Goal: Information Seeking & Learning: Compare options

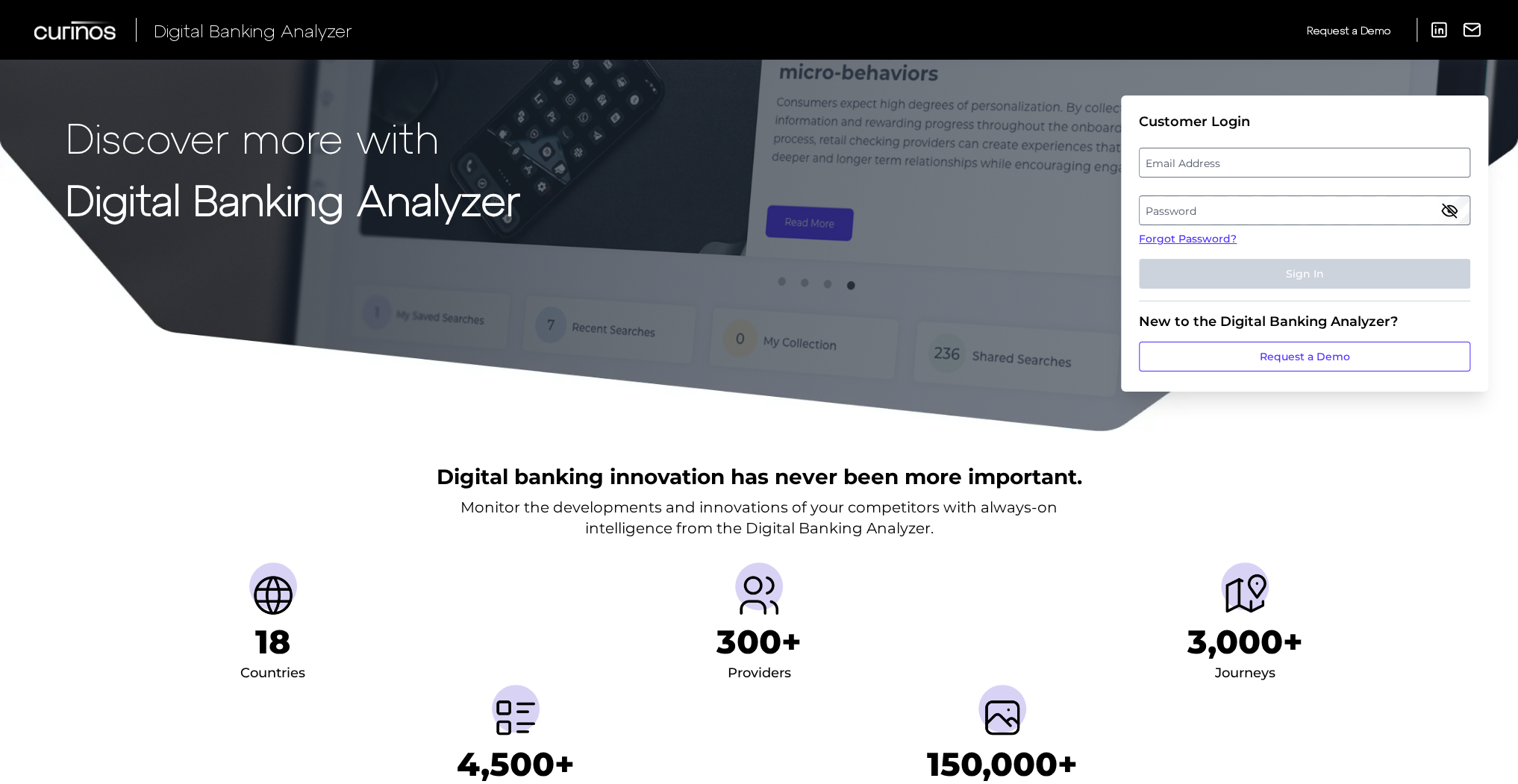
click at [1298, 162] on label "Email Address" at bounding box center [1303, 162] width 329 height 27
click at [1298, 162] on input "email" at bounding box center [1304, 163] width 331 height 30
click at [1256, 163] on input "Email Address" at bounding box center [1304, 163] width 331 height 30
type input "[EMAIL_ADDRESS][DOMAIN_NAME]"
click at [1254, 198] on label "Password" at bounding box center [1303, 210] width 329 height 27
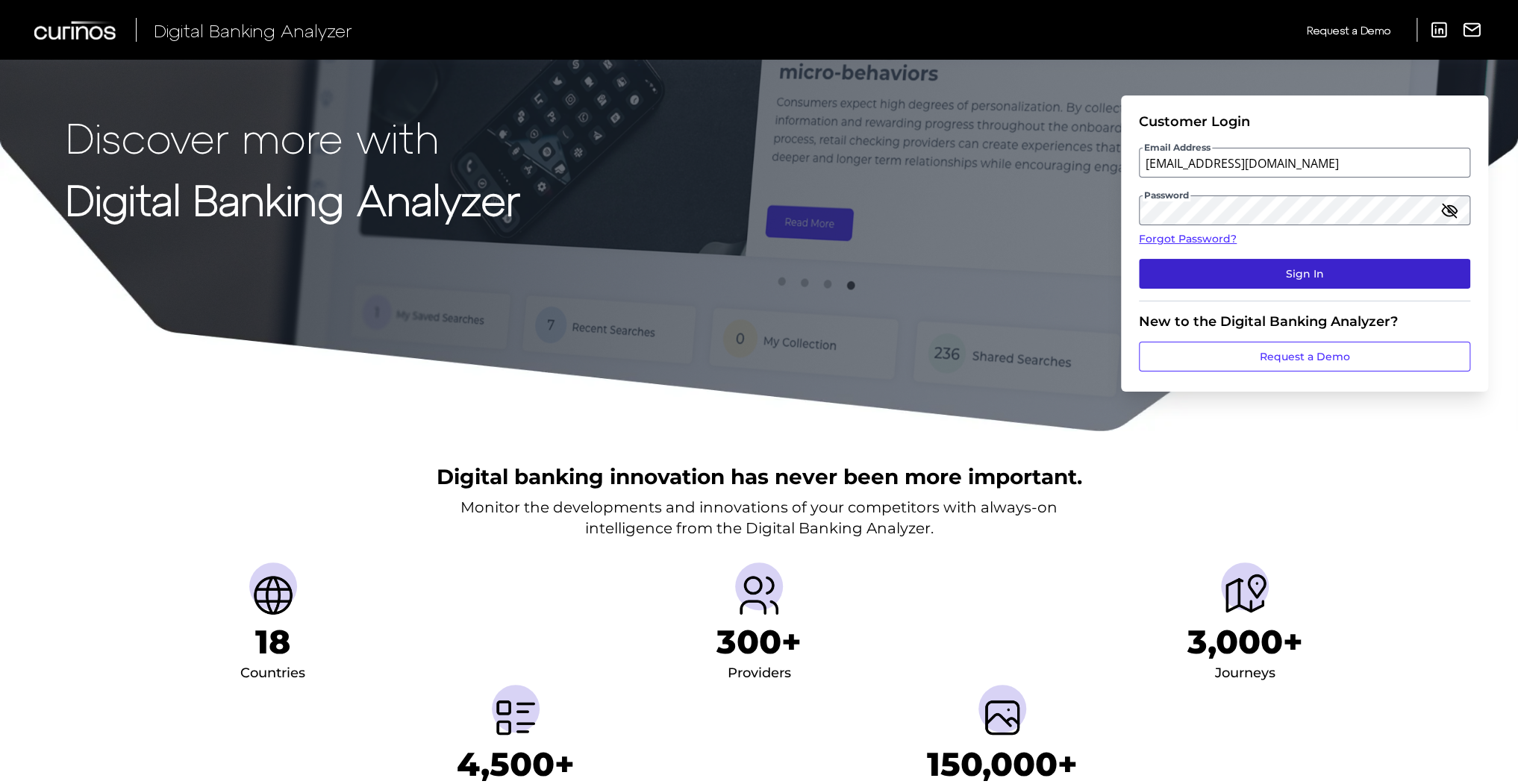
click at [1292, 283] on button "Sign In" at bounding box center [1304, 274] width 331 height 30
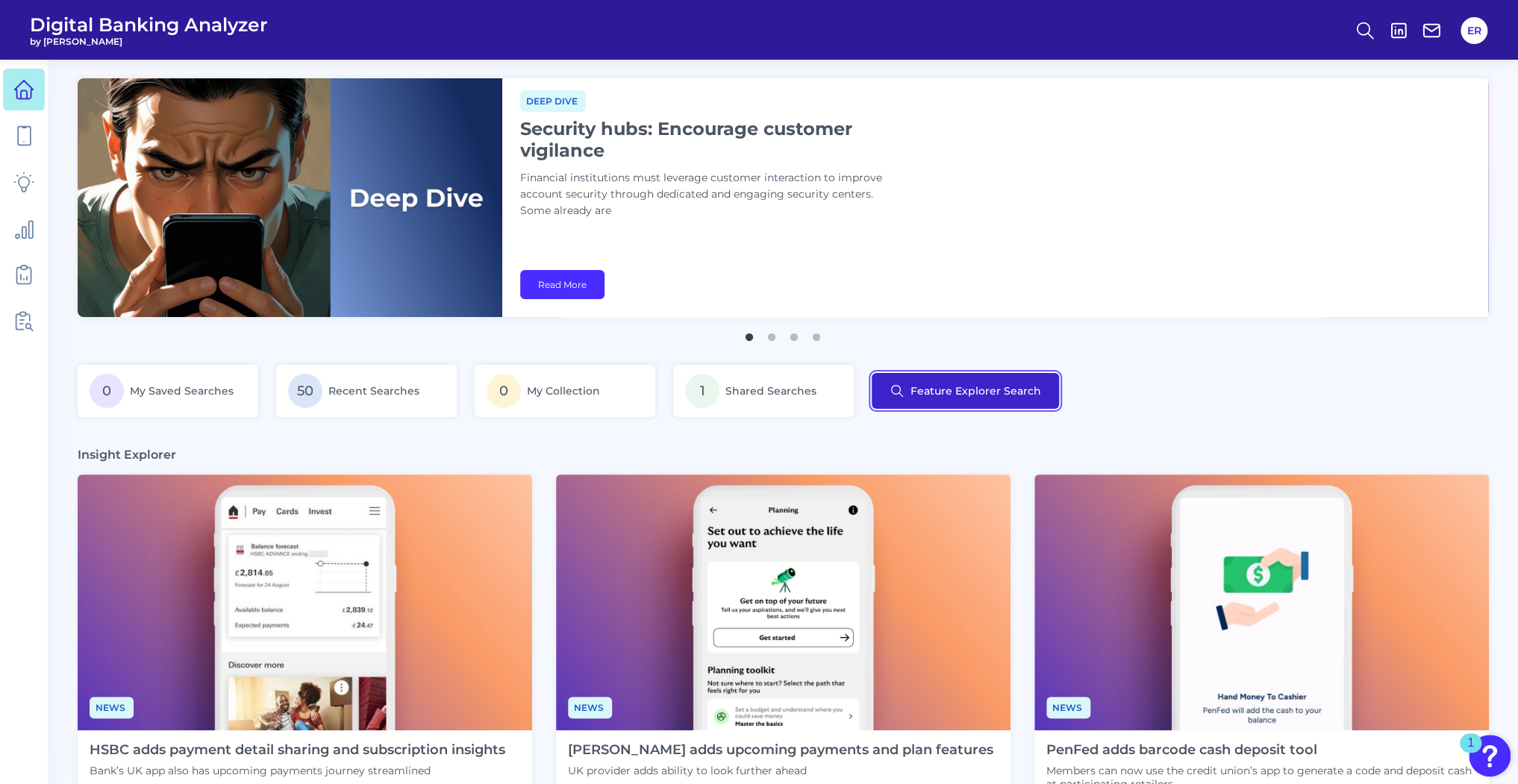
click at [988, 399] on button "Feature Explorer Search" at bounding box center [965, 391] width 187 height 36
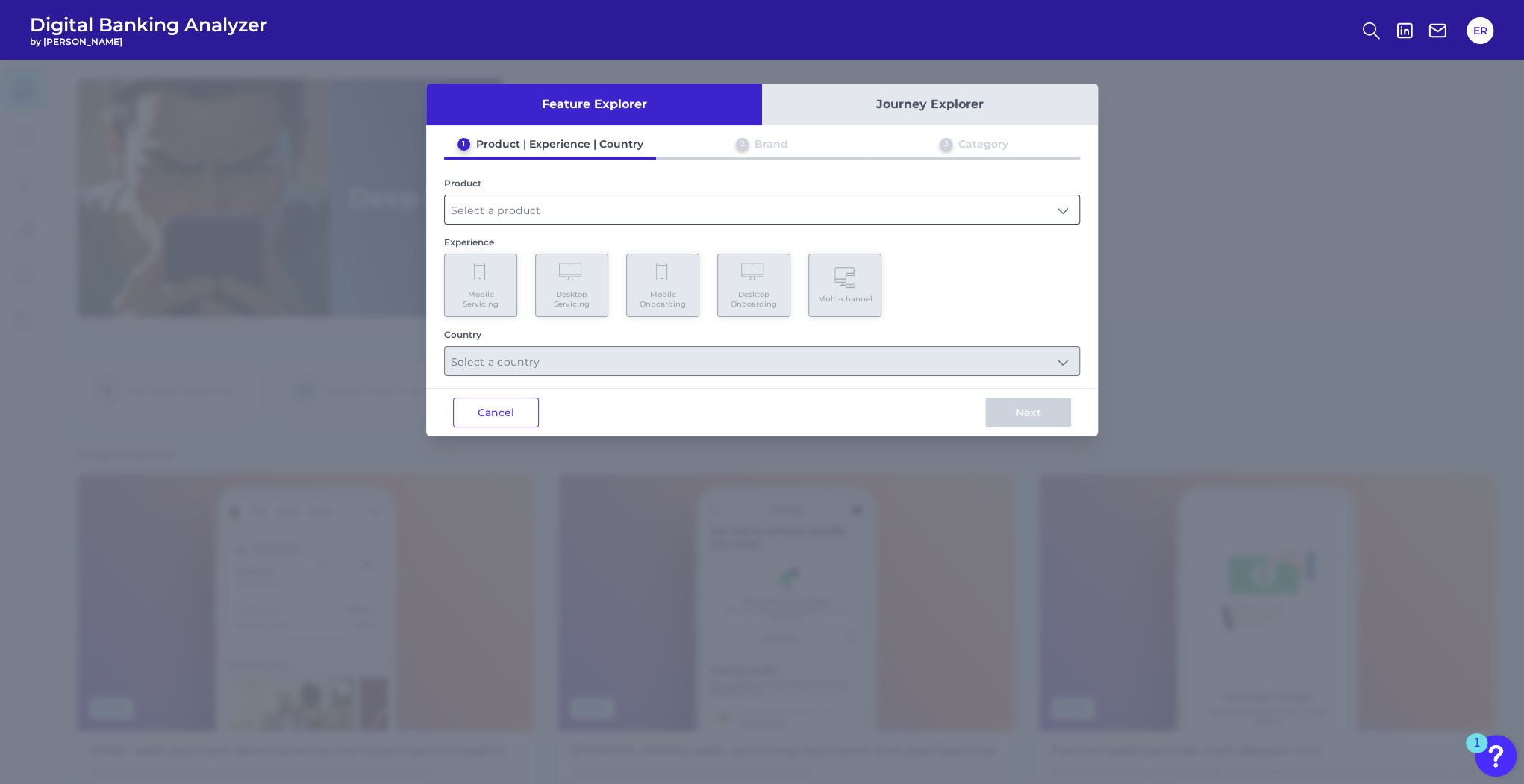
click at [526, 210] on input "text" at bounding box center [762, 210] width 634 height 29
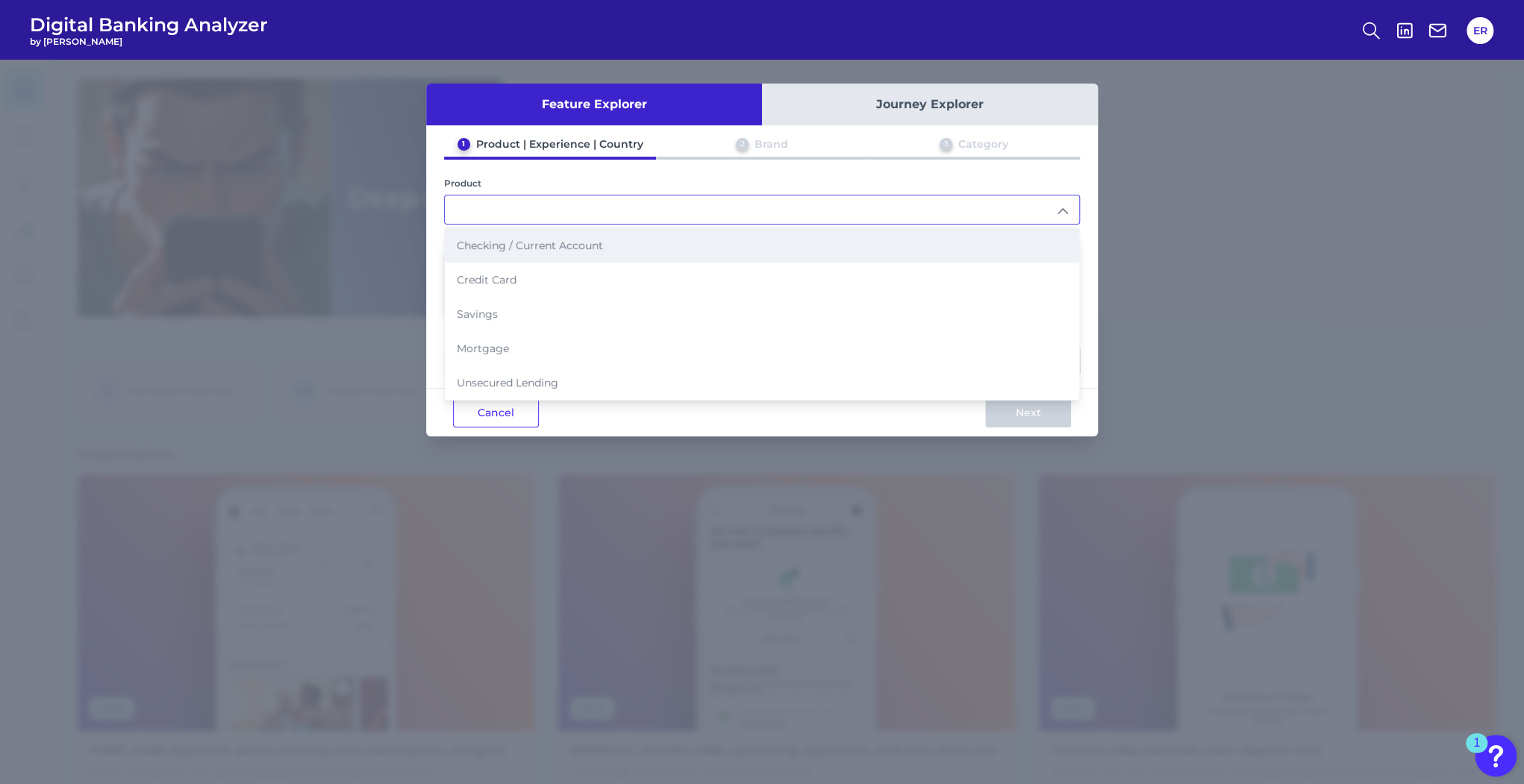
click at [519, 244] on span "Checking / Current Account" at bounding box center [529, 245] width 146 height 14
type input "Checking / Current Account"
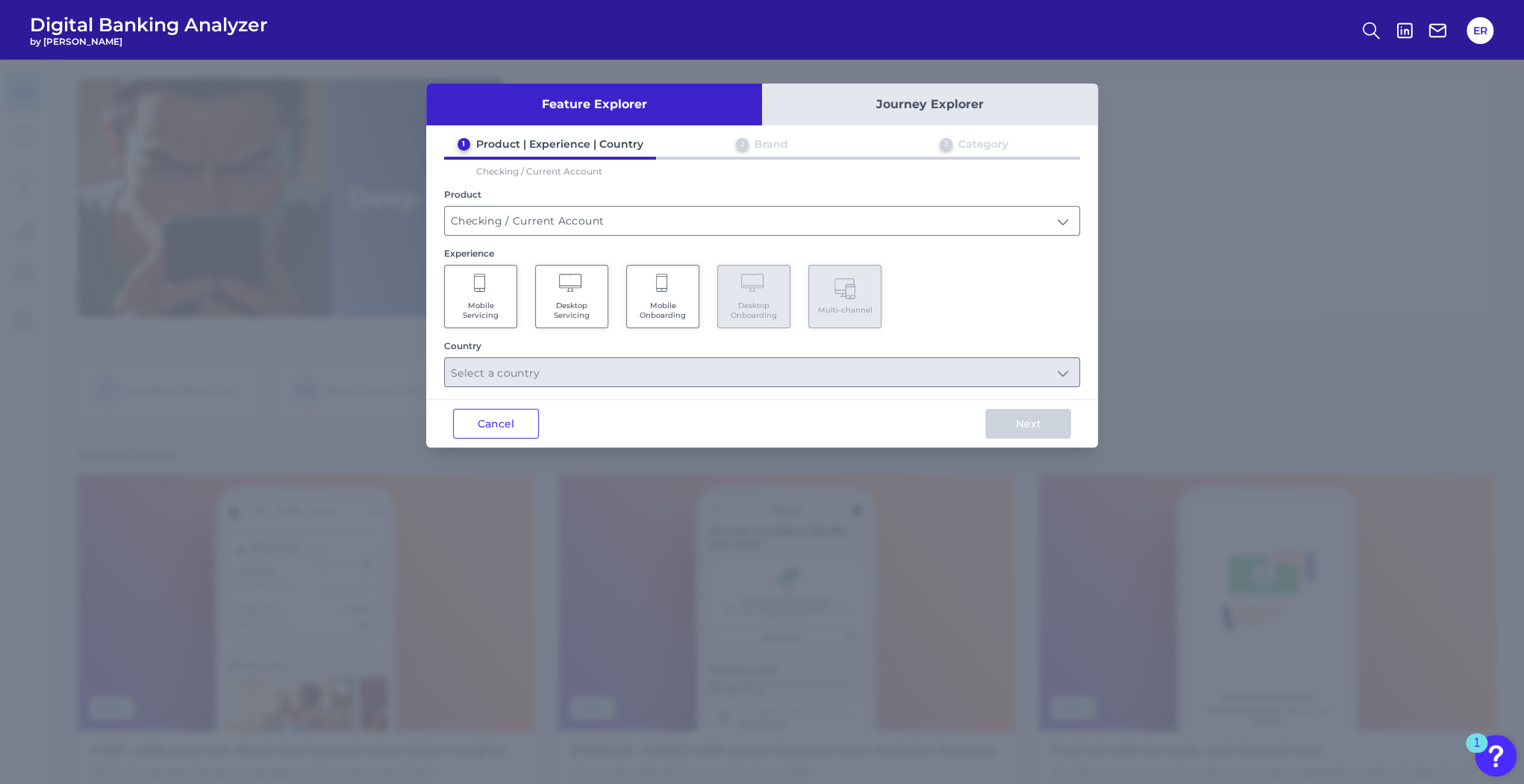
click at [480, 294] on icon at bounding box center [481, 284] width 14 height 21
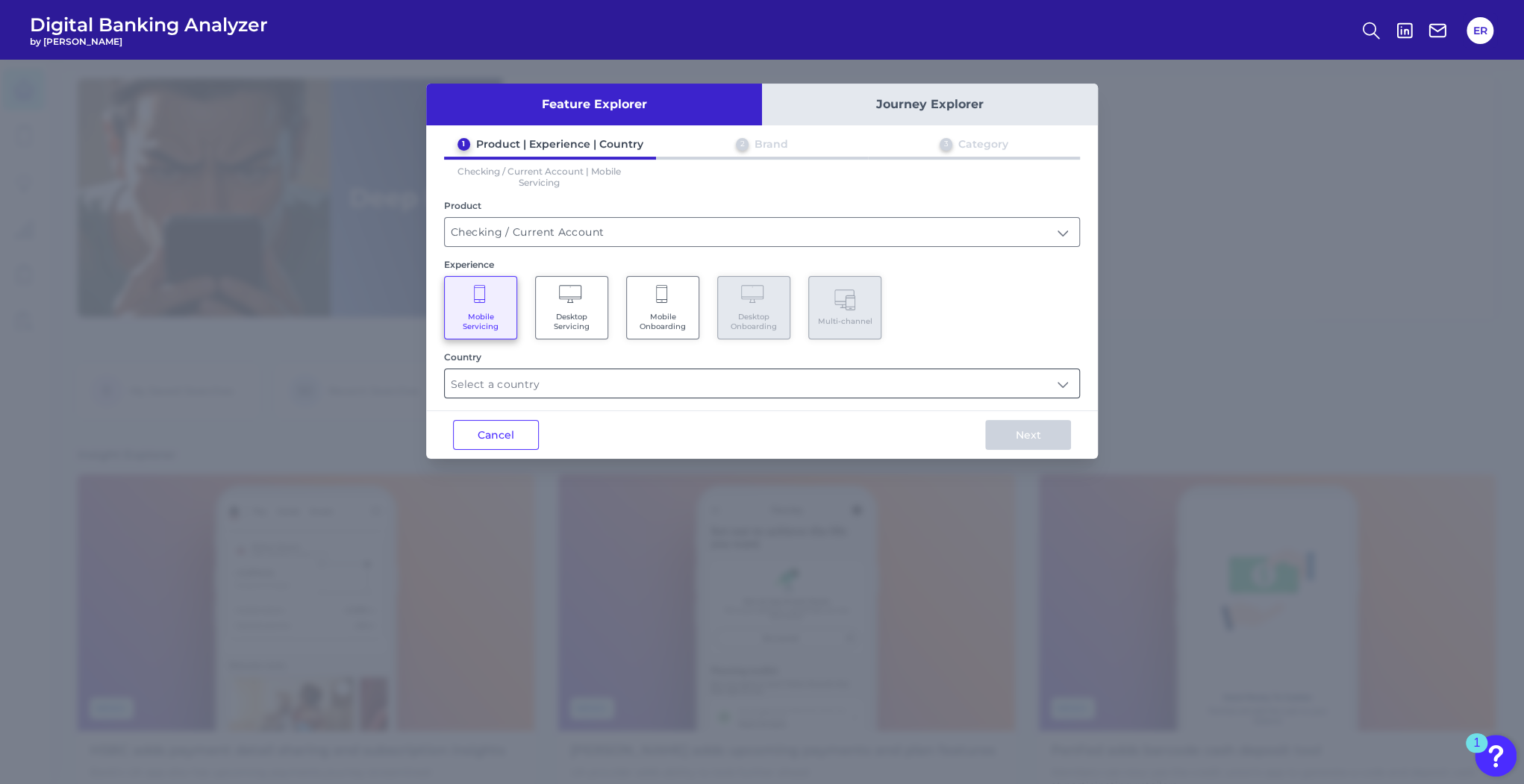
click at [530, 392] on input "text" at bounding box center [762, 384] width 634 height 29
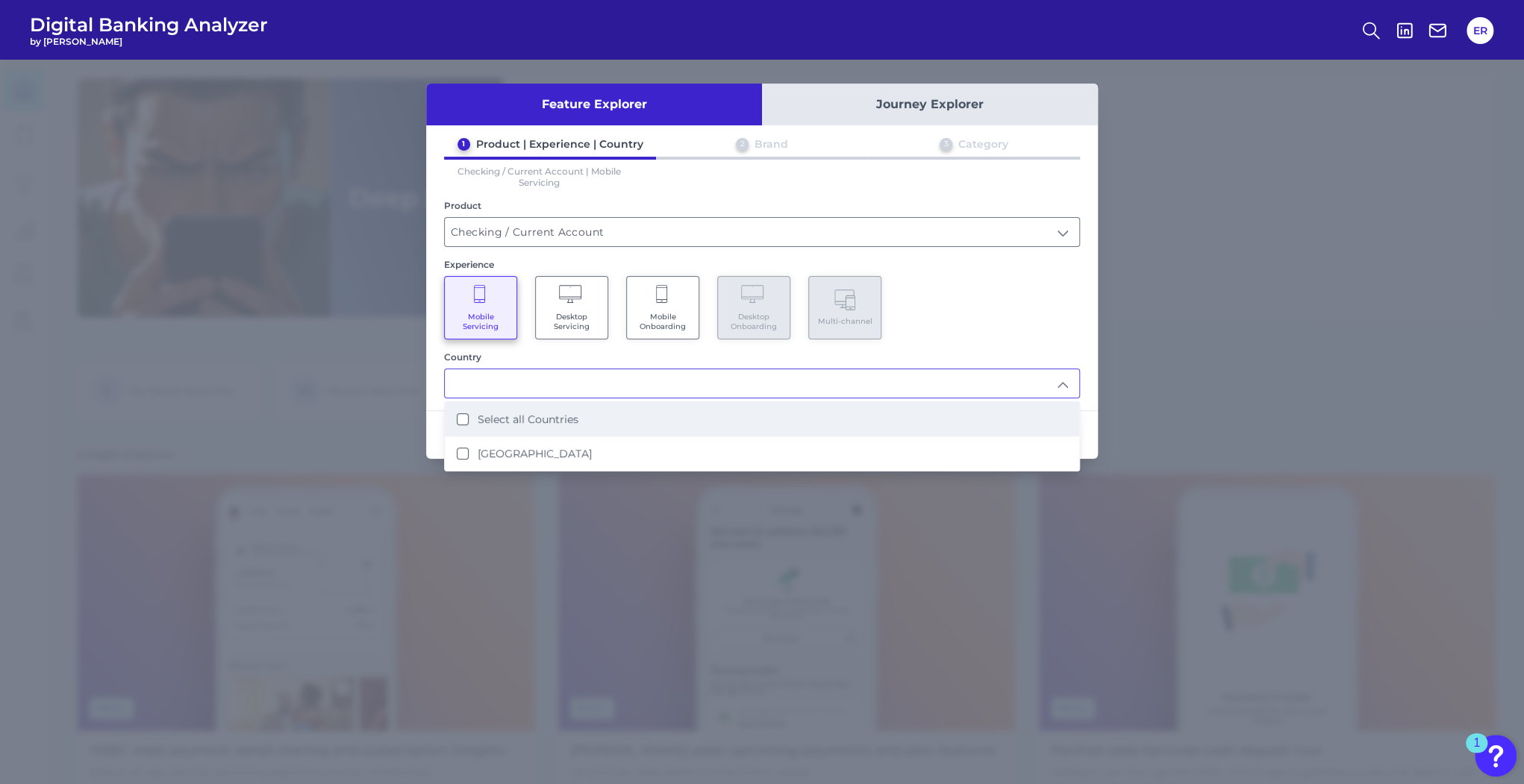
click at [456, 419] on Countries "Select all Countries" at bounding box center [462, 419] width 12 height 12
type input "Select all Countries"
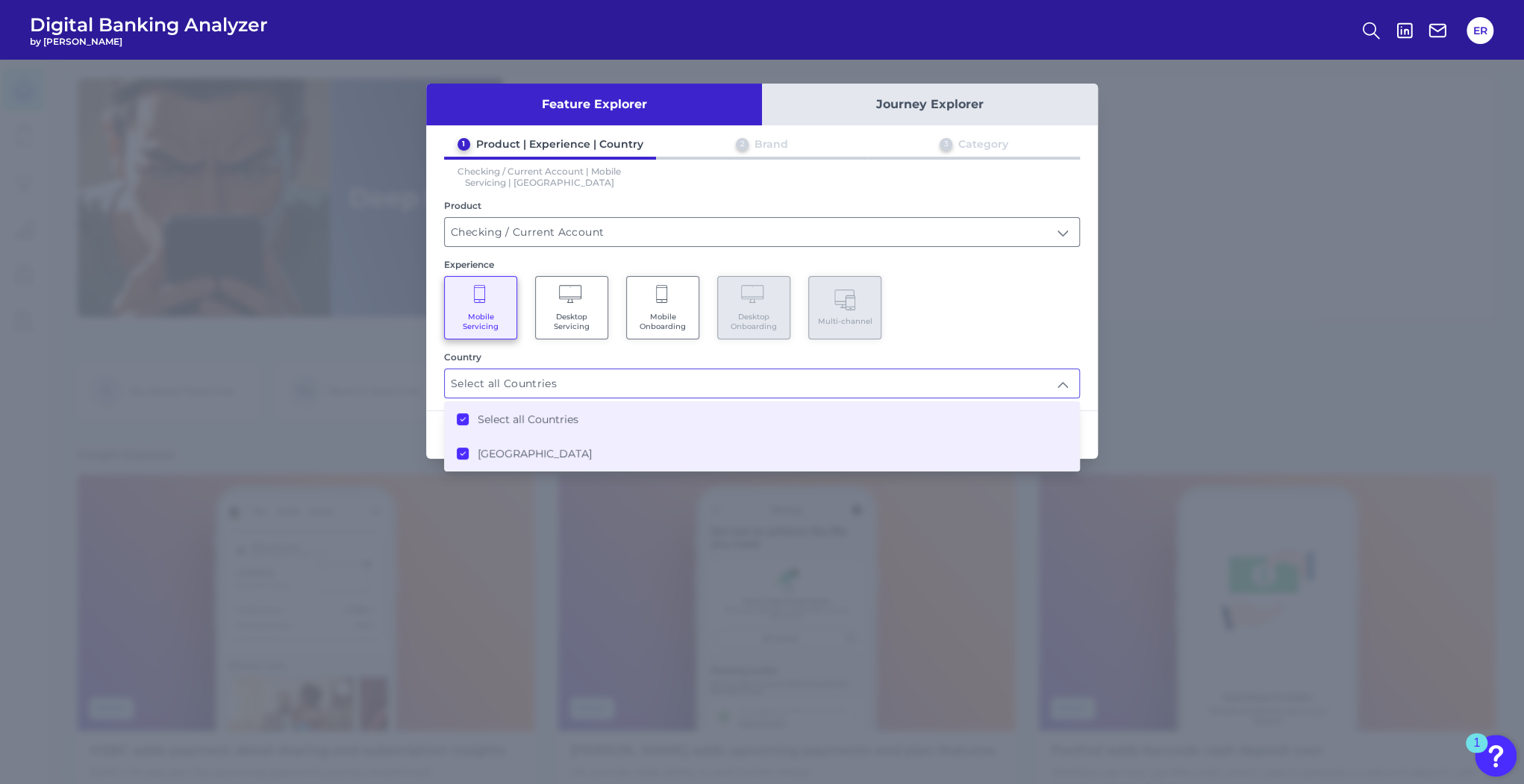
click at [979, 324] on div "Mobile Servicing Desktop Servicing Mobile Onboarding Desktop Onboarding Multi-c…" at bounding box center [762, 308] width 636 height 64
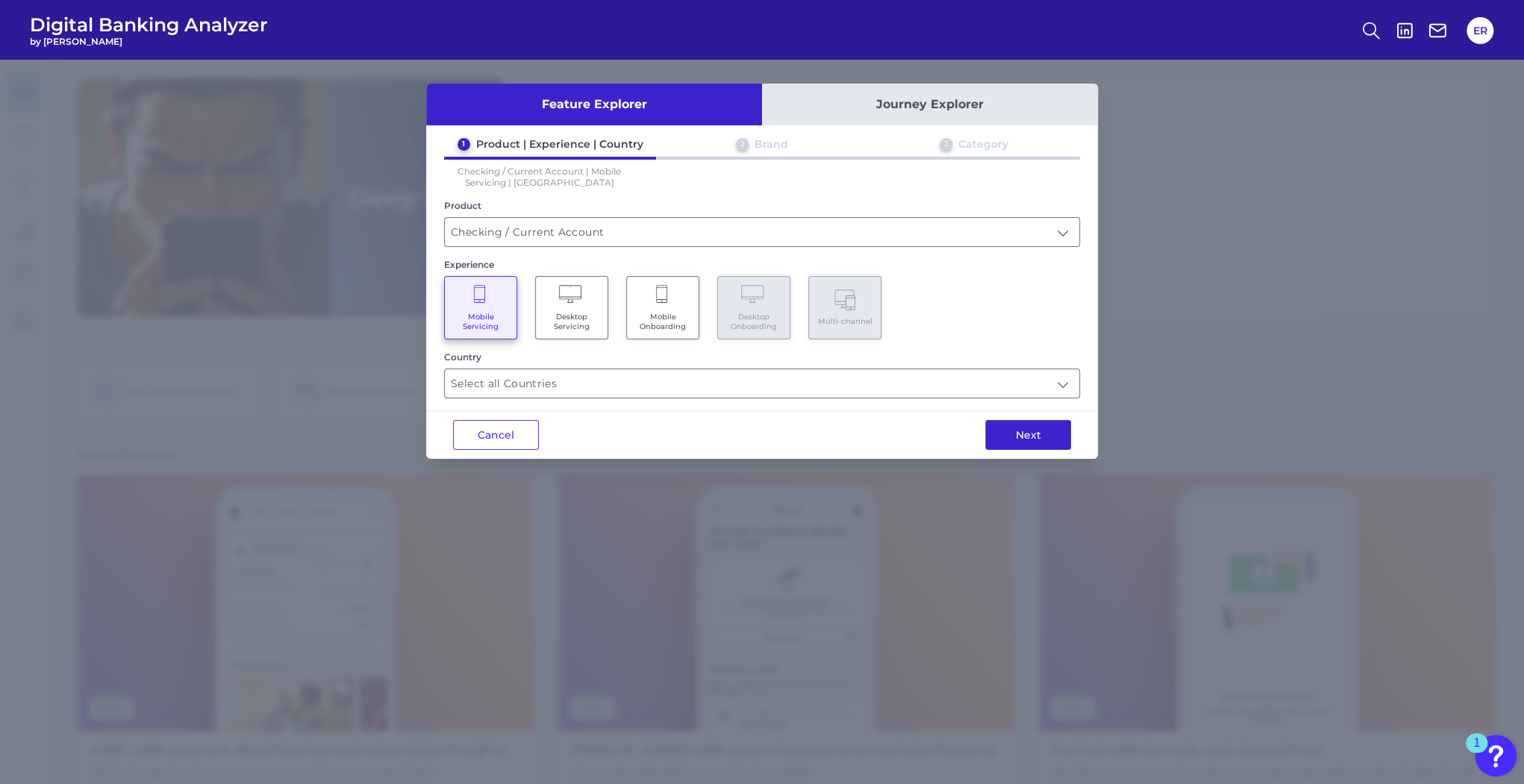
click at [1017, 423] on button "Next" at bounding box center [1028, 435] width 85 height 30
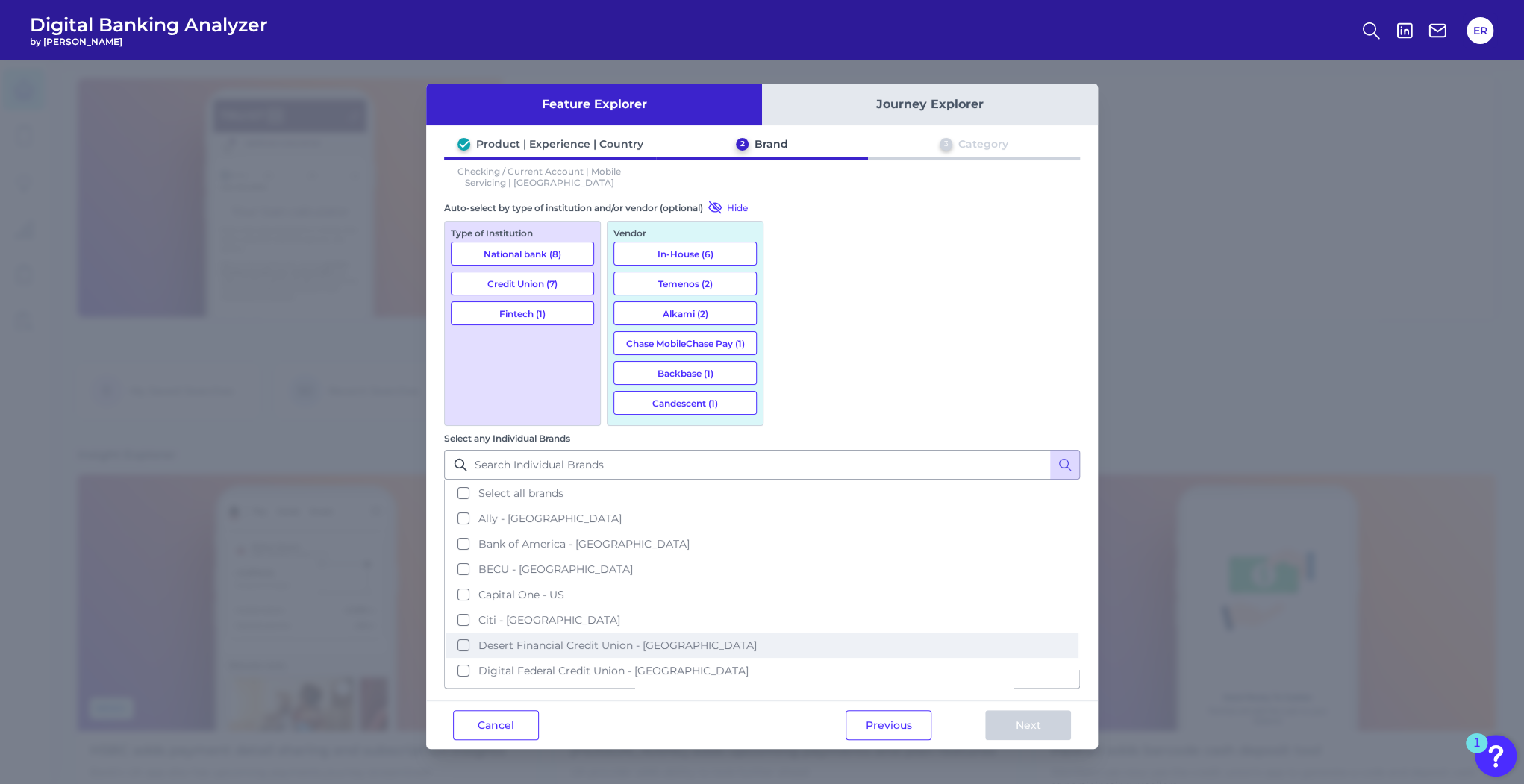
click at [783, 633] on button "Desert Financial Credit Union - US" at bounding box center [762, 646] width 633 height 26
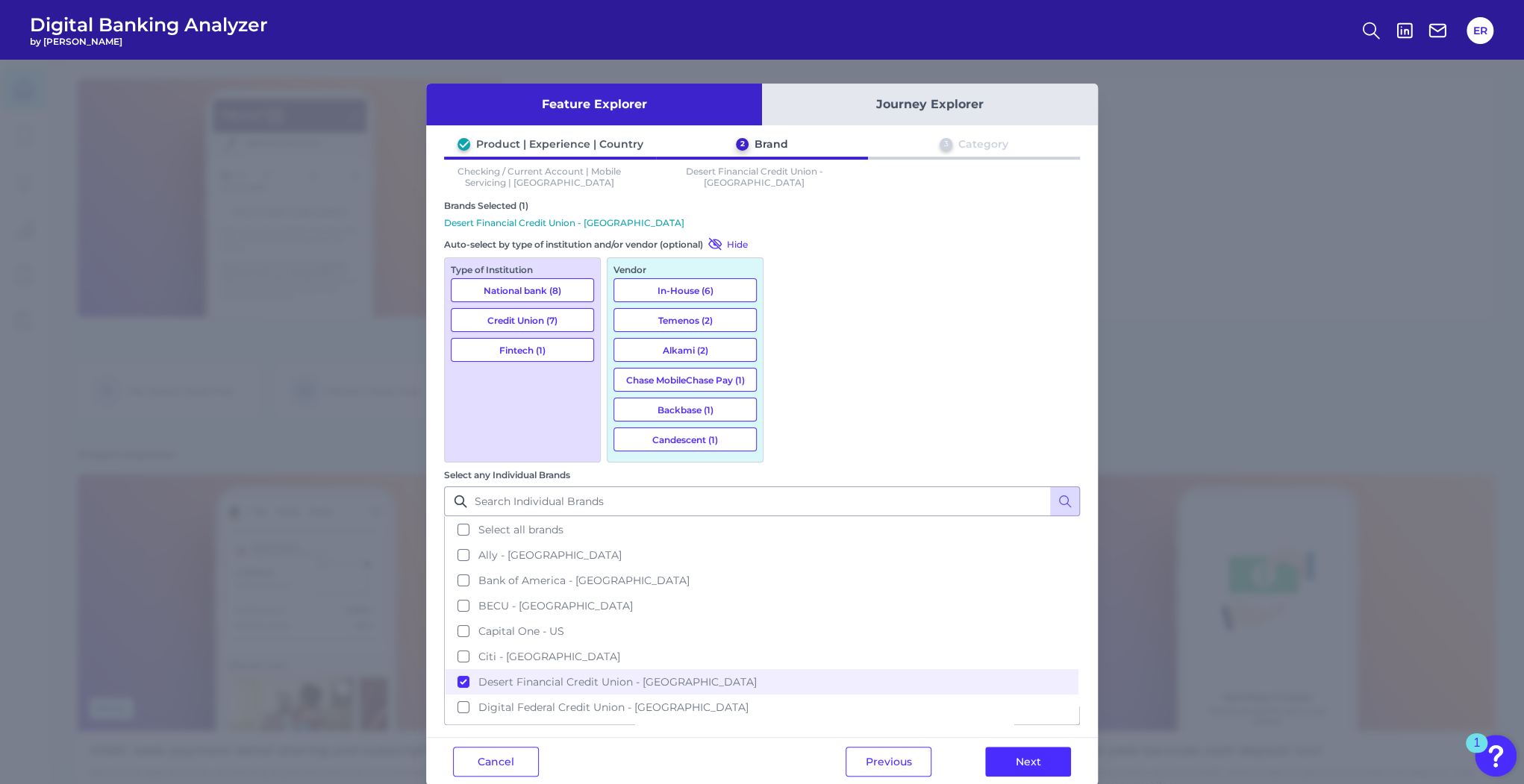
click at [1036, 746] on button "Next" at bounding box center [1028, 761] width 85 height 30
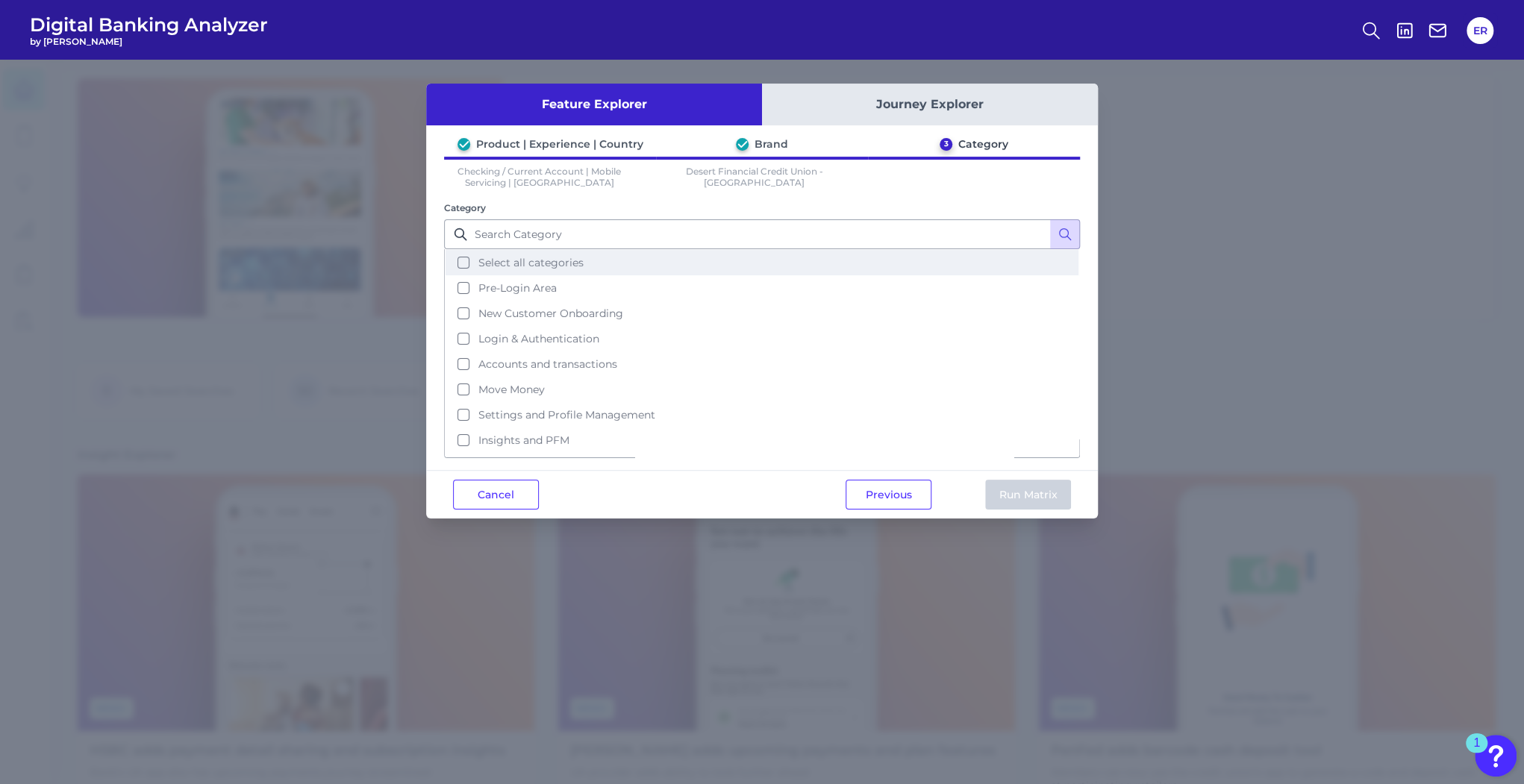
click at [462, 267] on button "Select all categories" at bounding box center [762, 262] width 633 height 26
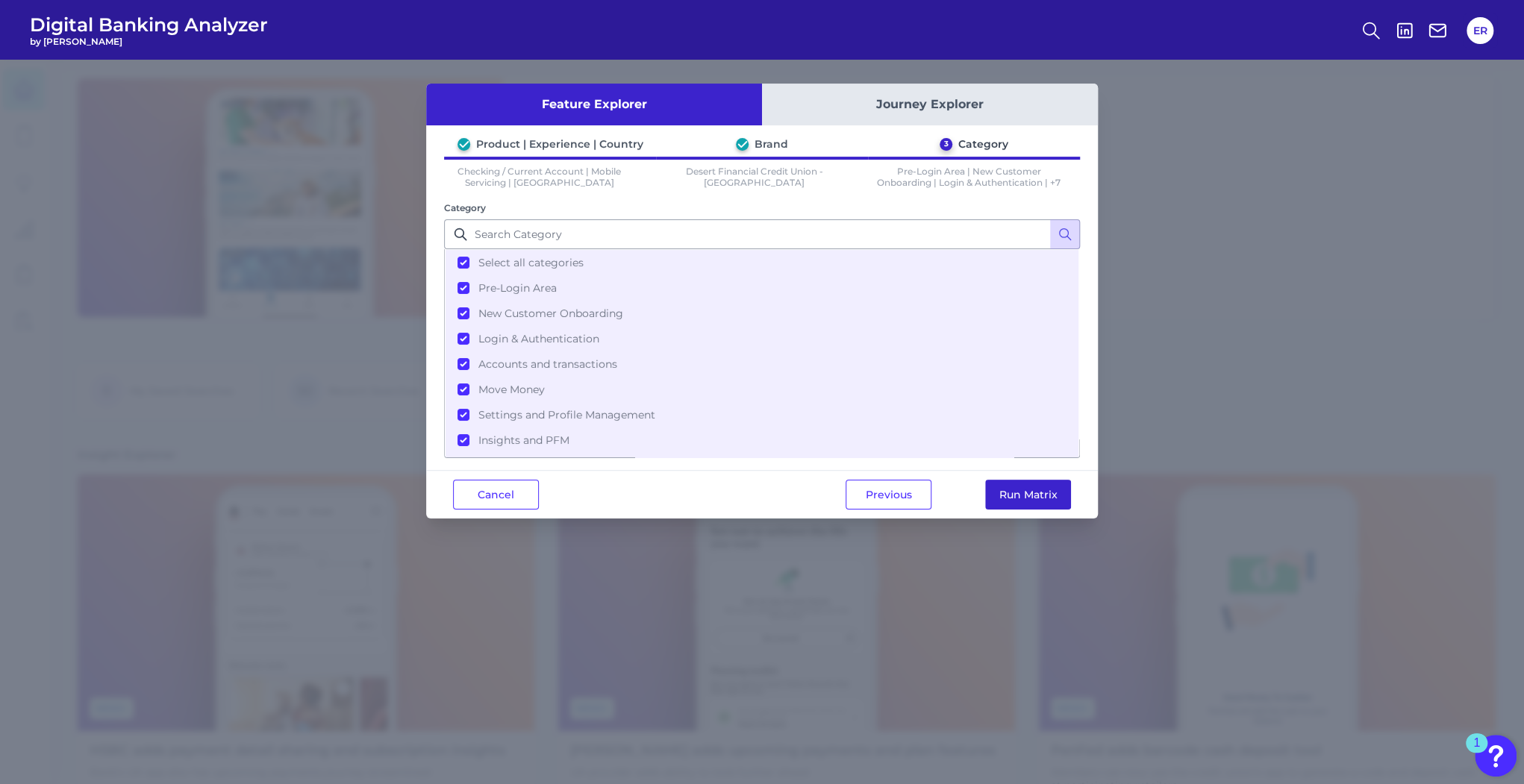
click at [1023, 495] on button "Run Matrix" at bounding box center [1028, 495] width 85 height 30
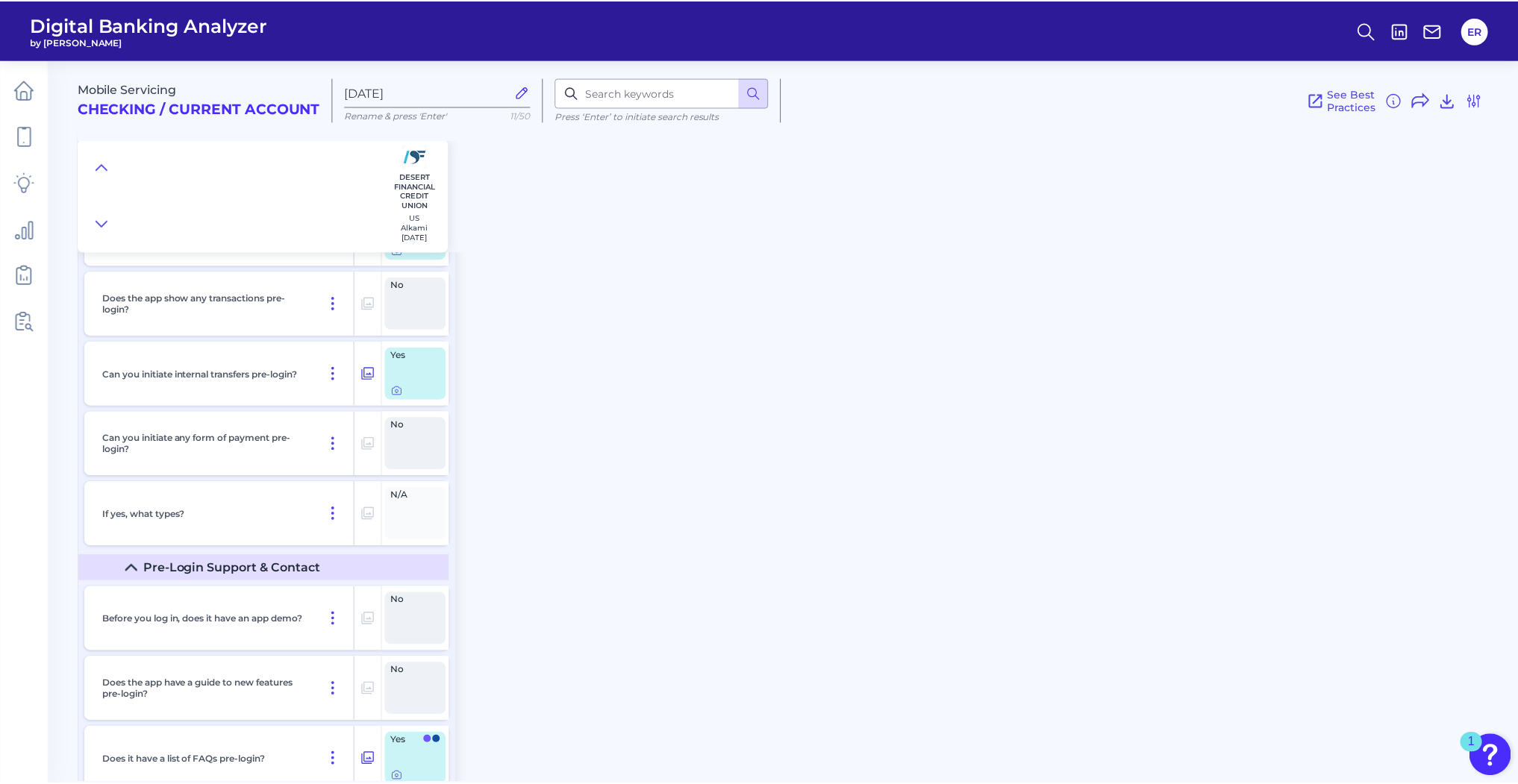
scroll to position [3371, 0]
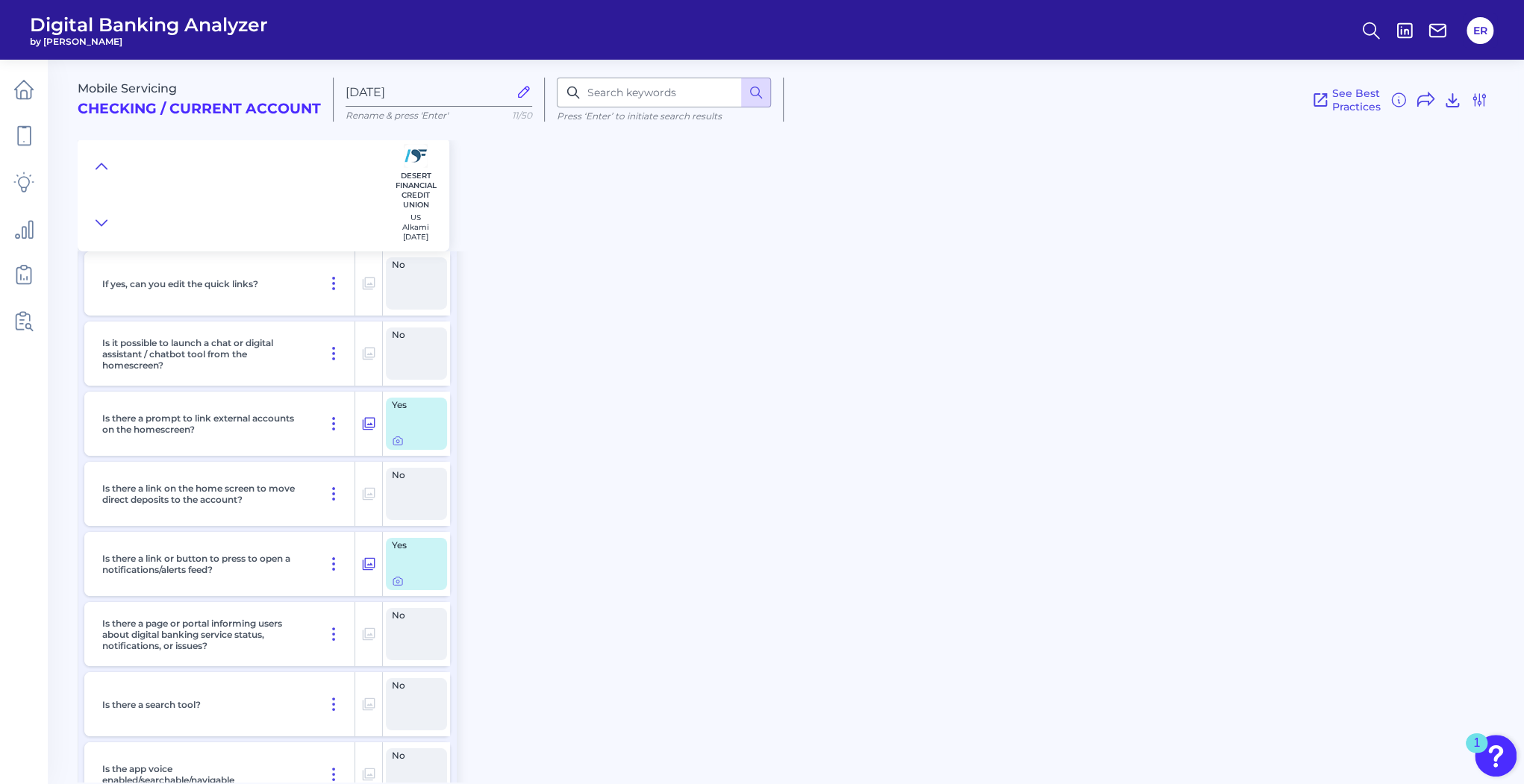
click at [317, 414] on div "Is there a prompt to link external accounts on the homescreen?" at bounding box center [226, 423] width 259 height 65
click at [370, 420] on icon at bounding box center [369, 423] width 13 height 13
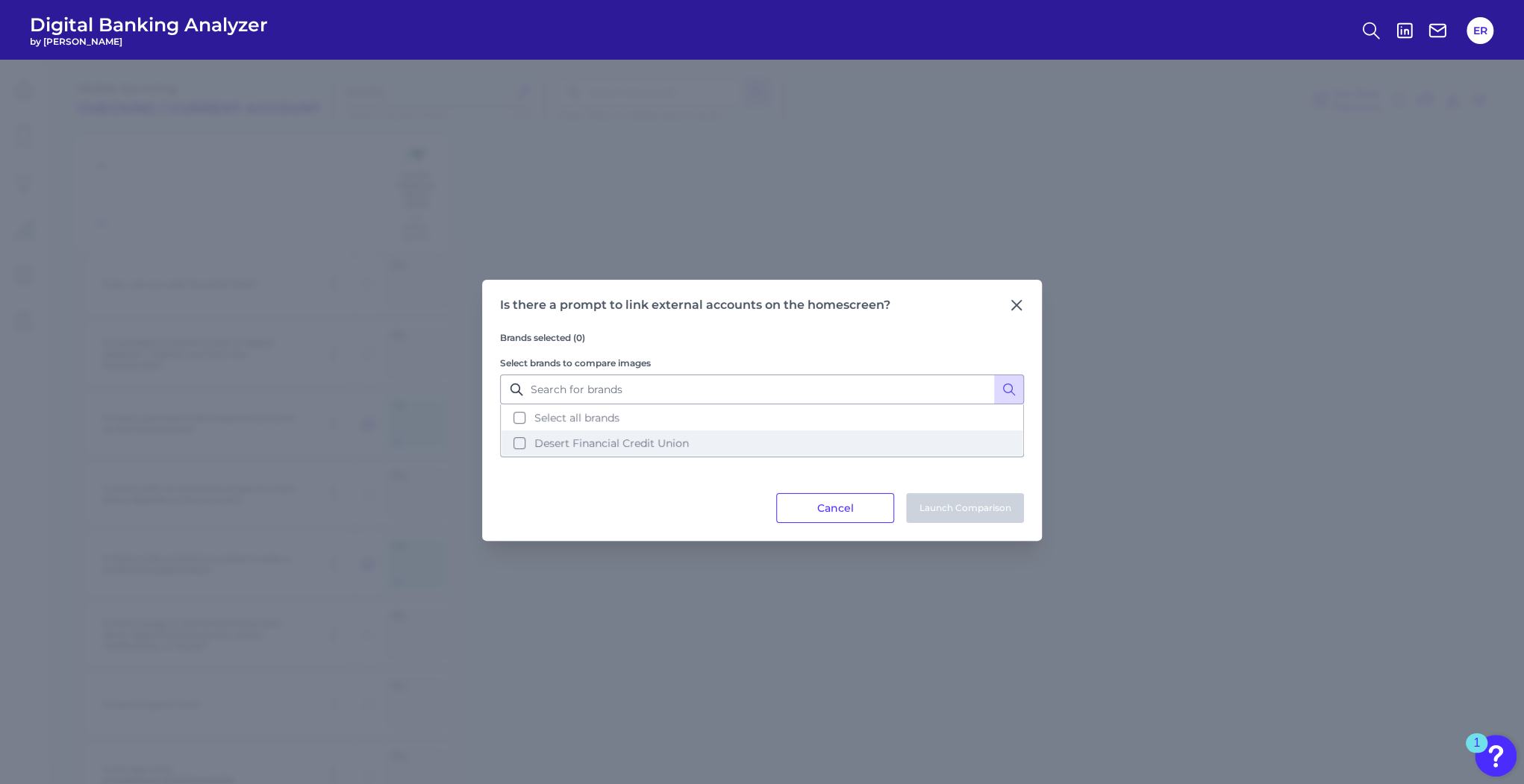
click at [518, 441] on button "Desert Financial Credit Union" at bounding box center [762, 443] width 521 height 26
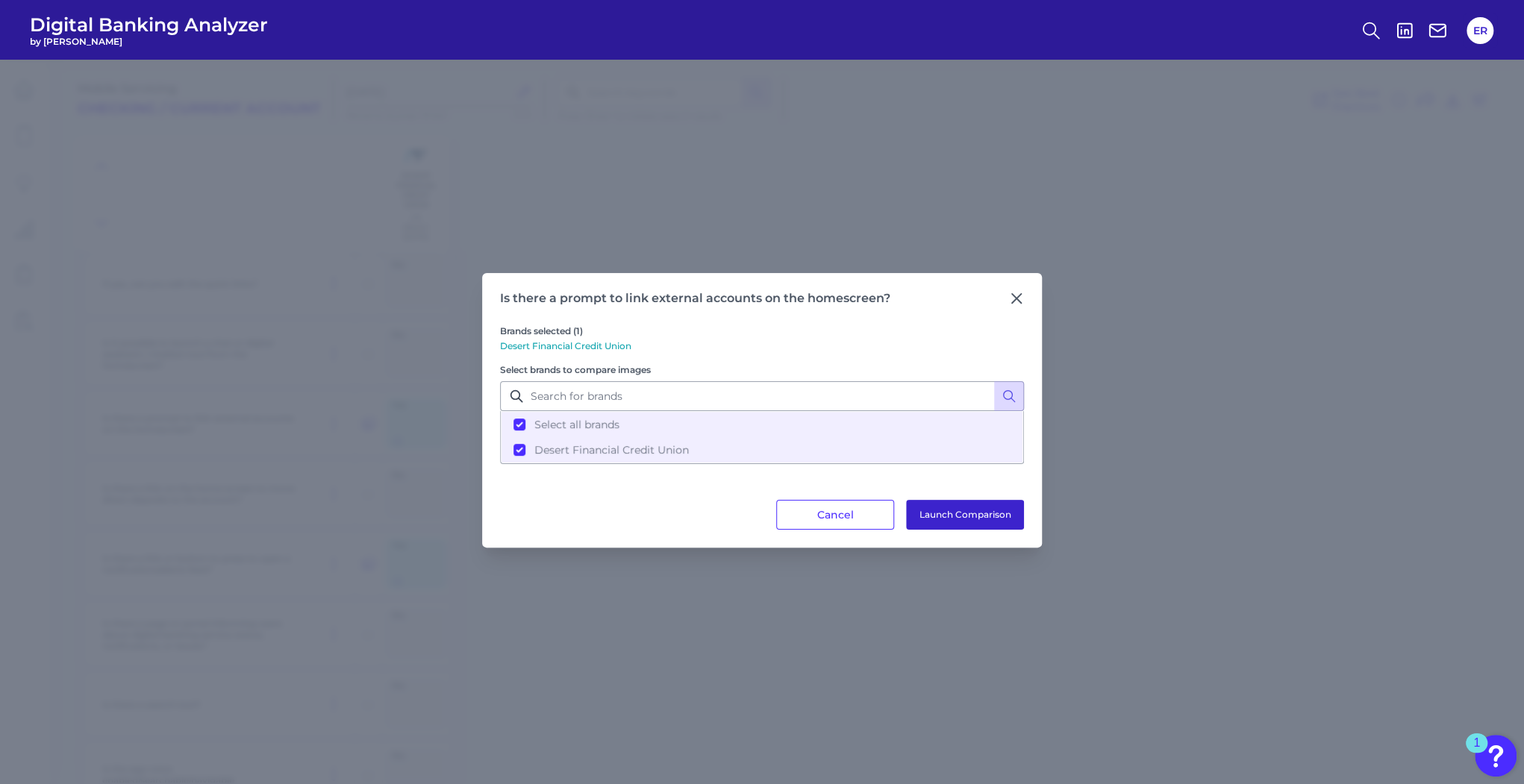
click at [940, 514] on button "Launch Comparison" at bounding box center [964, 515] width 118 height 30
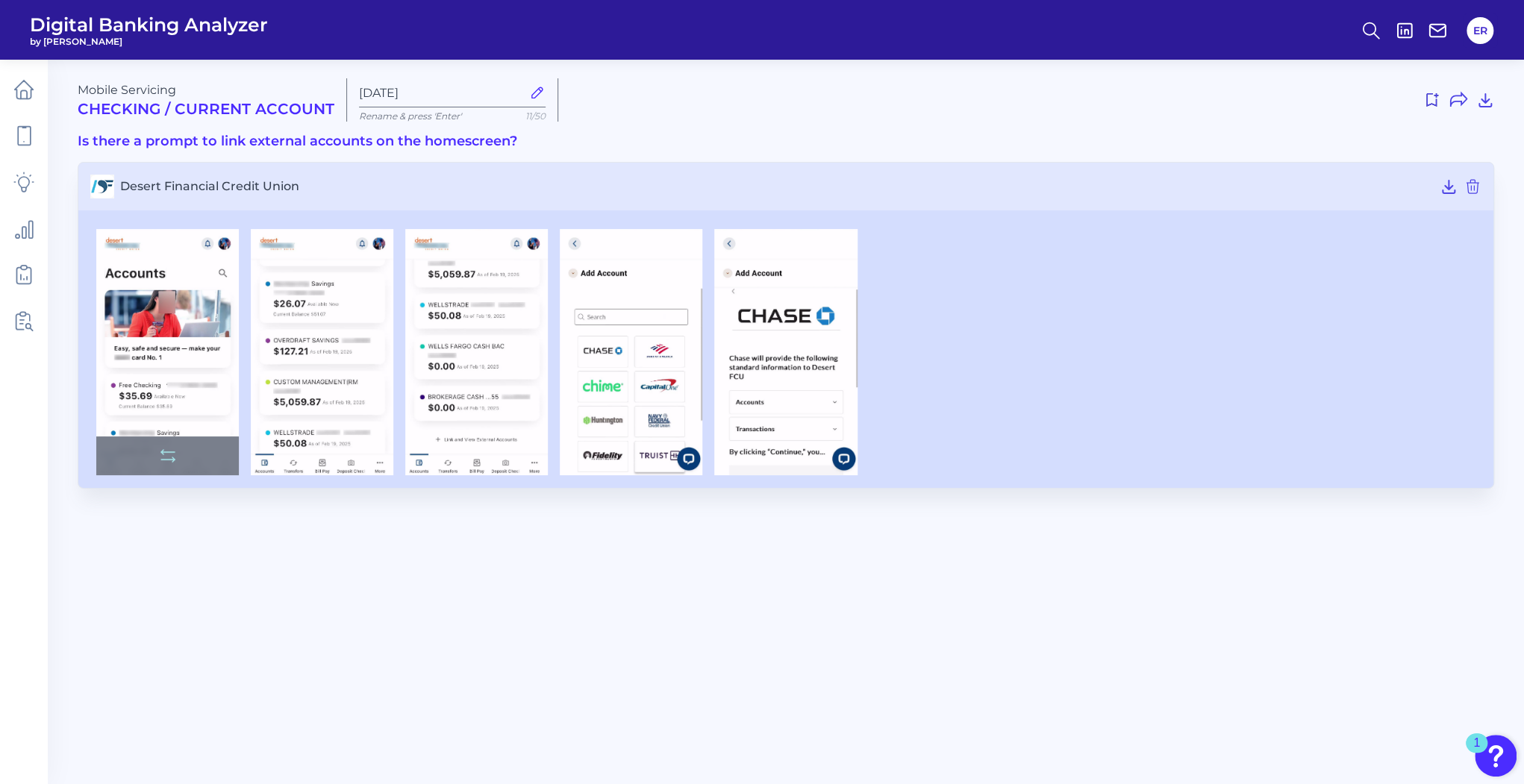
click at [179, 368] on img at bounding box center [167, 352] width 142 height 246
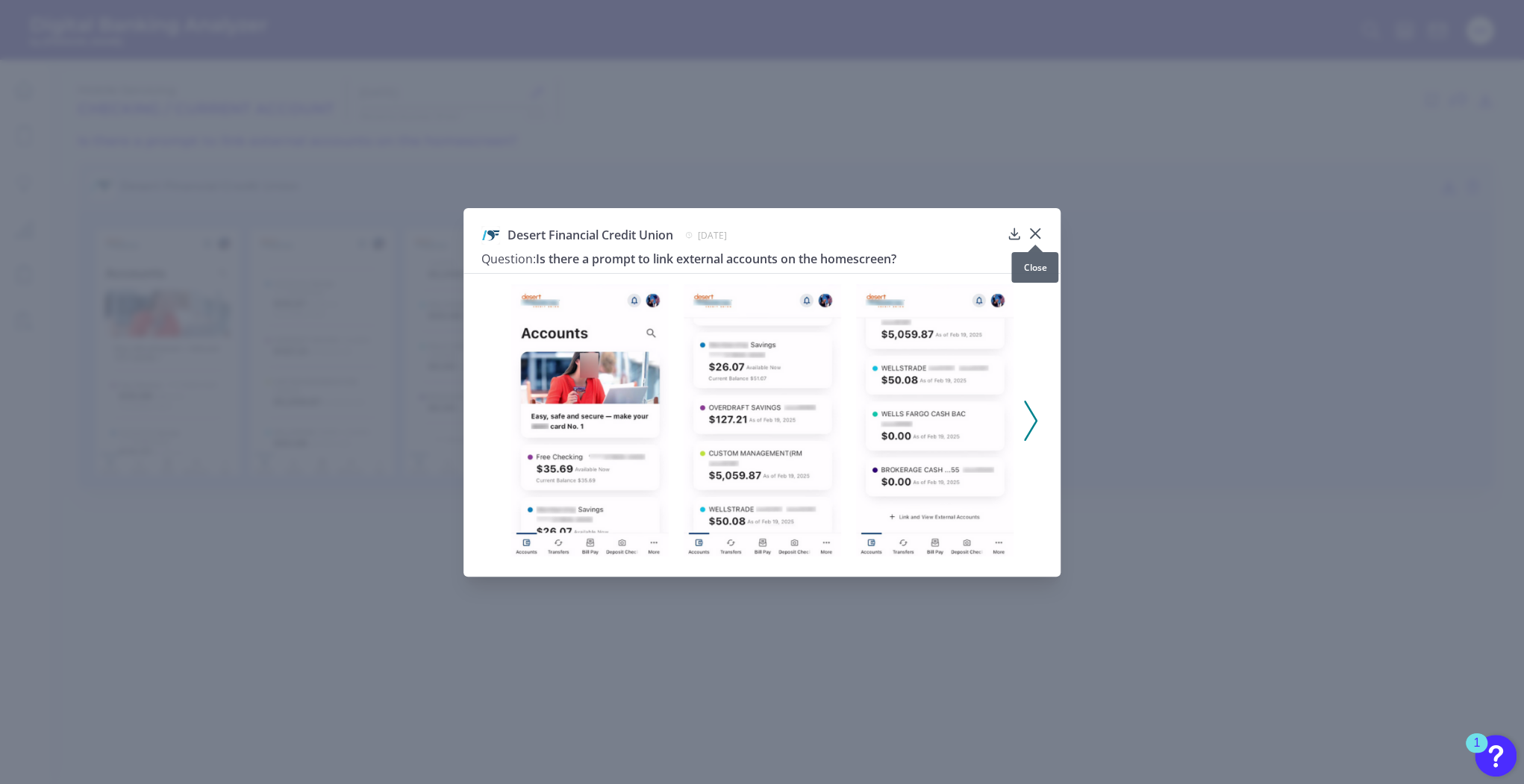
click at [1038, 234] on icon at bounding box center [1035, 233] width 15 height 15
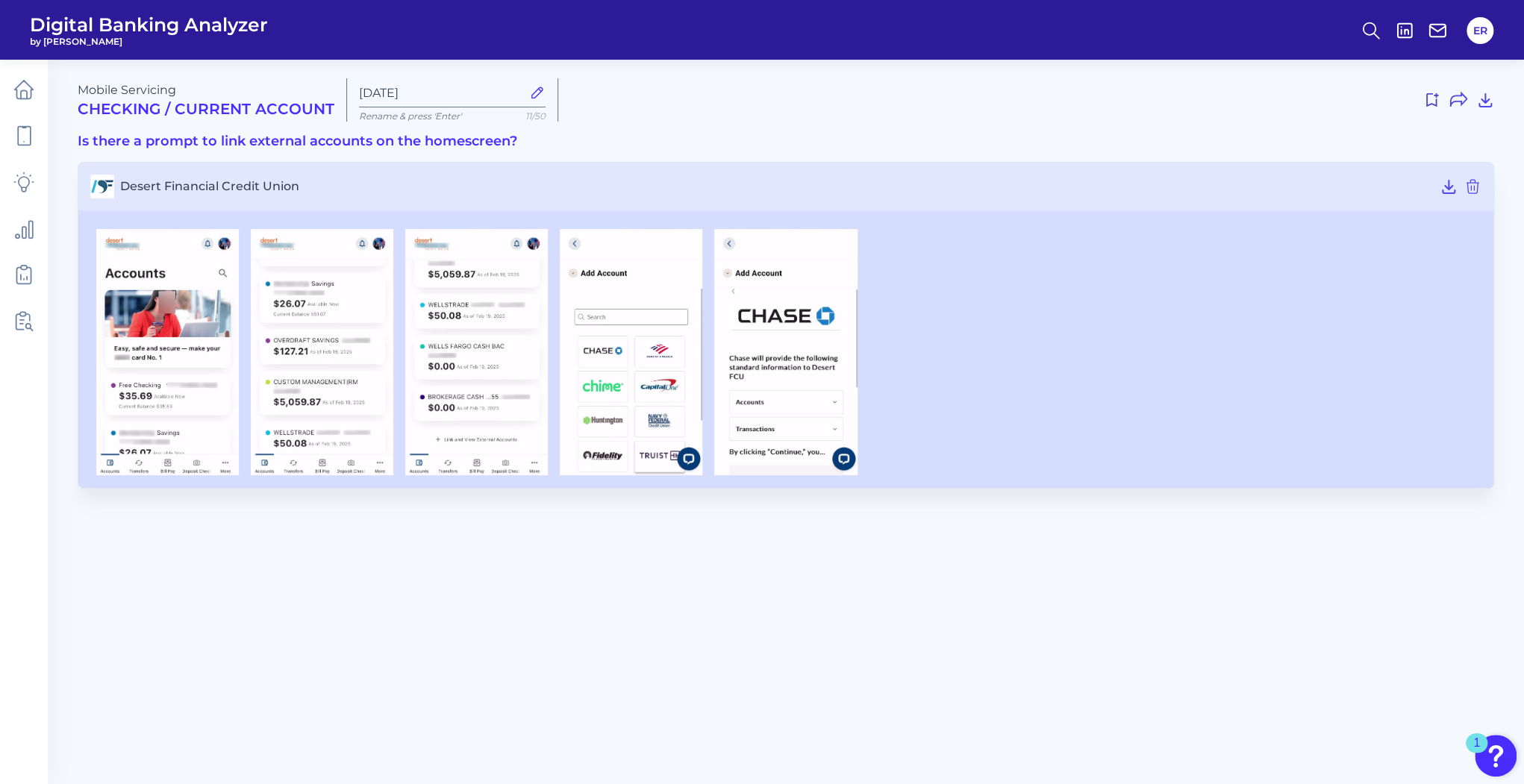
drag, startPoint x: 1480, startPoint y: 30, endPoint x: 1458, endPoint y: 48, distance: 28.4
click at [1480, 30] on button "ER" at bounding box center [1479, 30] width 27 height 27
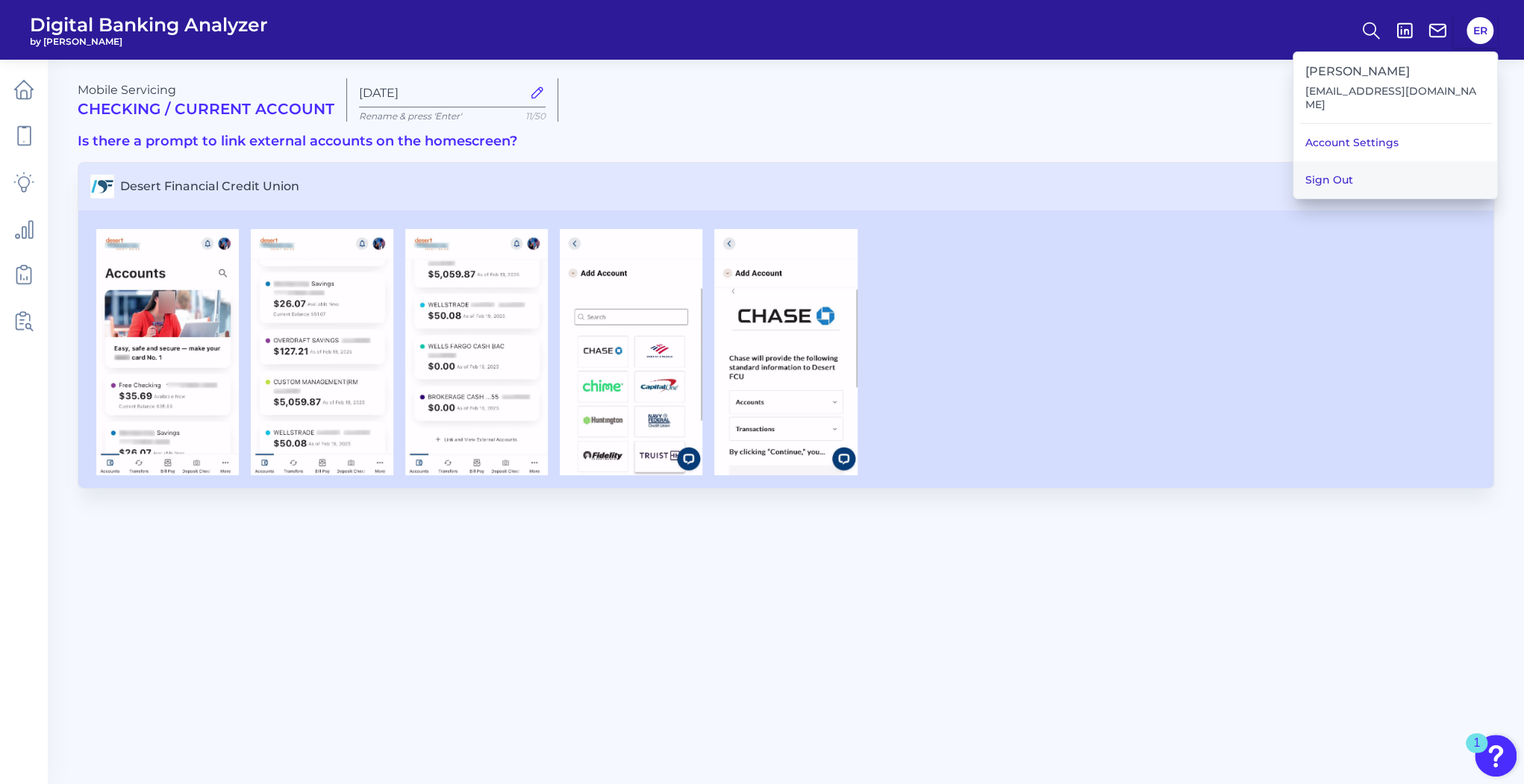
click at [1365, 163] on button "Sign Out" at bounding box center [1395, 180] width 204 height 38
